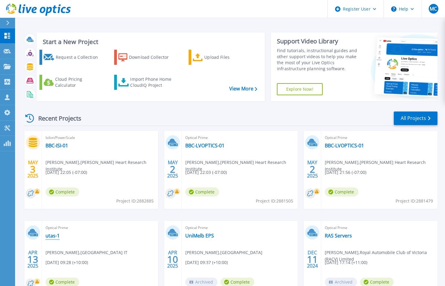
click at [51, 236] on link "utas-1" at bounding box center [52, 236] width 14 height 6
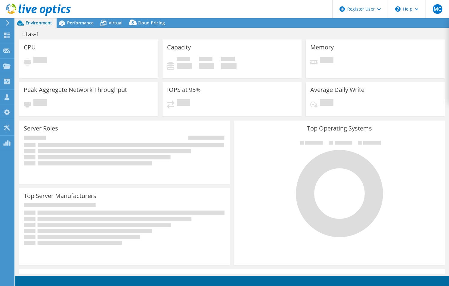
select select "USD"
select select "[GEOGRAPHIC_DATA]"
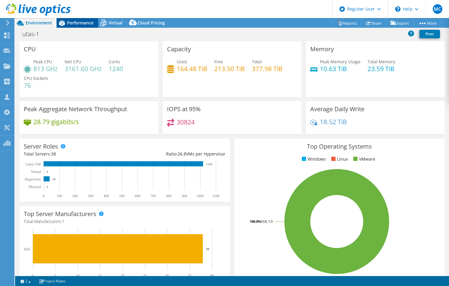
click at [73, 22] on span "Performance" at bounding box center [80, 23] width 27 height 6
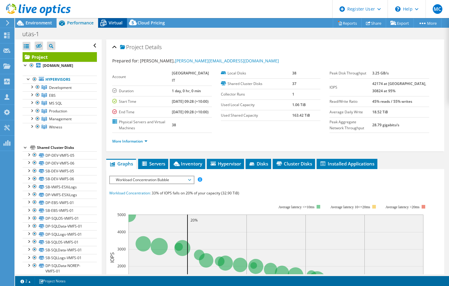
click at [107, 18] on icon at bounding box center [103, 23] width 11 height 11
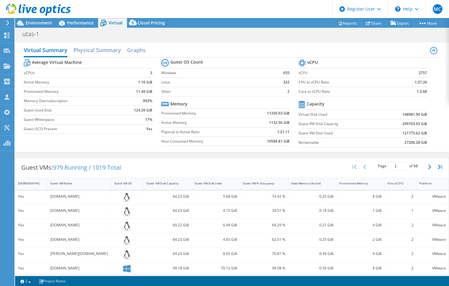
click at [222, 34] on div "utas-1 Print" at bounding box center [232, 33] width 434 height 11
click at [338, 22] on icon at bounding box center [340, 23] width 5 height 5
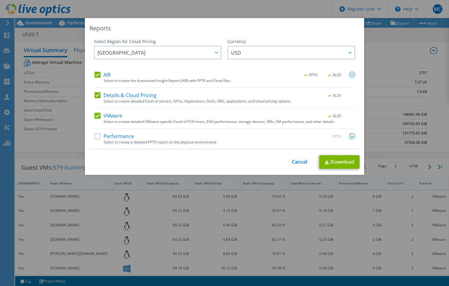
click at [95, 73] on label "AIR" at bounding box center [103, 75] width 16 height 6
click at [0, 0] on input "AIR" at bounding box center [0, 0] width 0 height 0
click at [95, 91] on div "AIR .PPTX .XLSX Select to create the Automated Insight Report (AIR) with PPTX a…" at bounding box center [225, 110] width 261 height 77
click at [91, 94] on div "Select Region for Cloud Pricing Asia Pacific ([GEOGRAPHIC_DATA]) [GEOGRAPHIC_DA…" at bounding box center [224, 94] width 270 height 111
click at [95, 96] on label "Details & Cloud Pricing" at bounding box center [126, 95] width 62 height 6
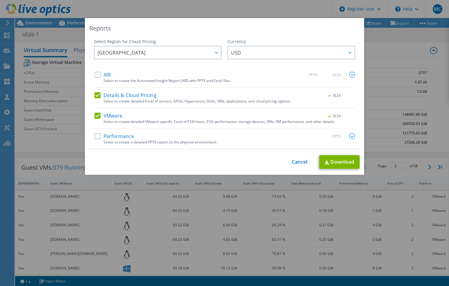
click at [0, 0] on input "Details & Cloud Pricing" at bounding box center [0, 0] width 0 height 0
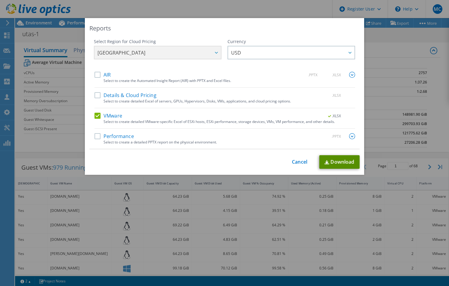
click at [344, 162] on link "Download" at bounding box center [340, 162] width 40 height 14
